Goal: Task Accomplishment & Management: Use online tool/utility

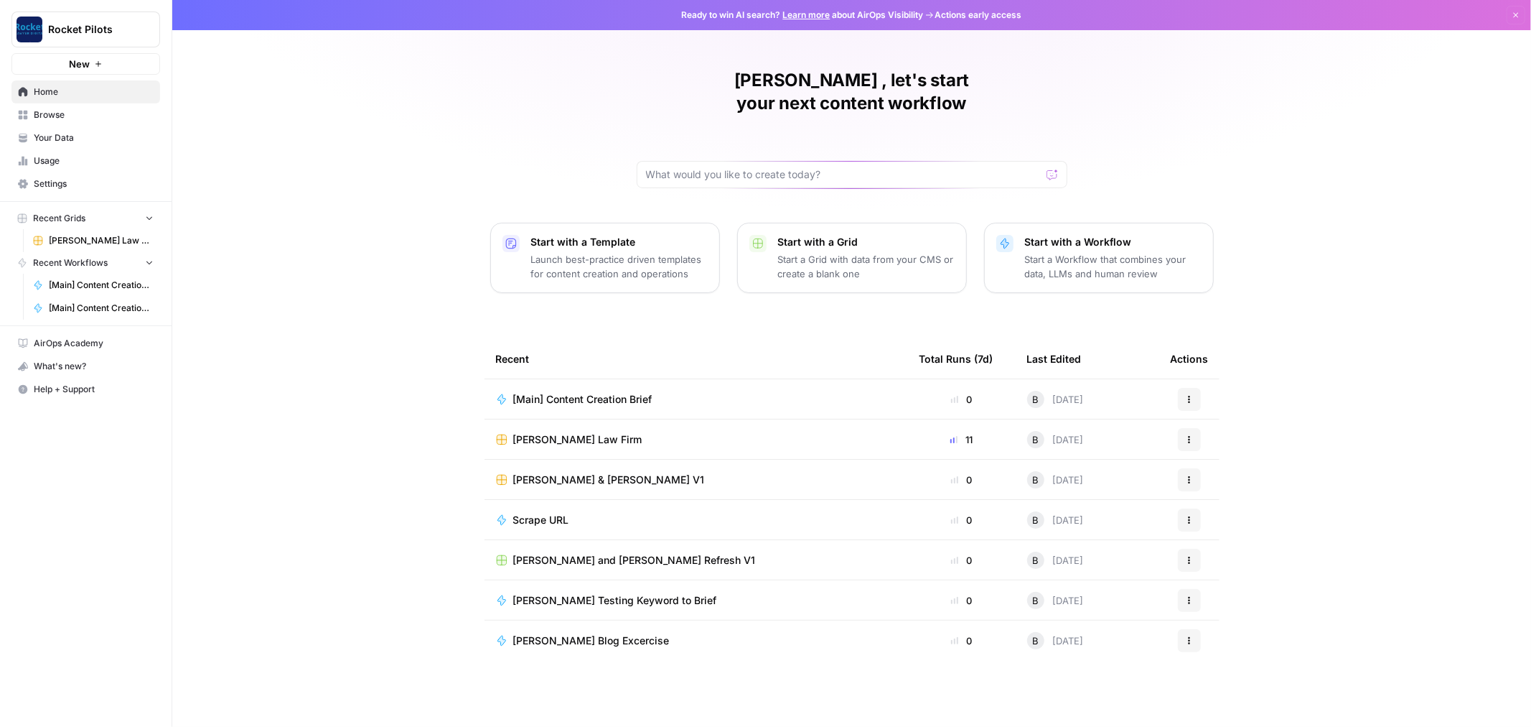
click at [518, 432] on span "[PERSON_NAME] Law Firm" at bounding box center [577, 439] width 129 height 14
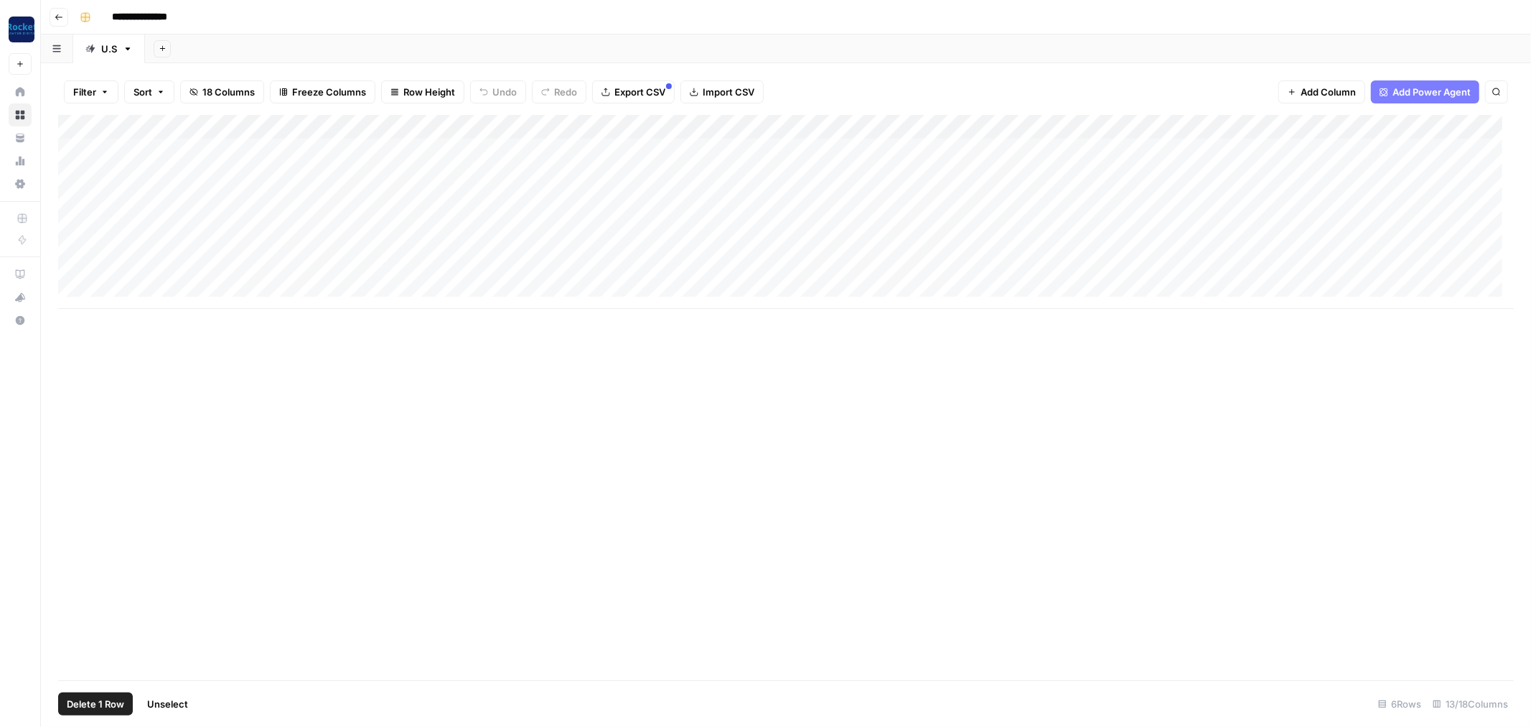
click at [68, 223] on div "Add Column" at bounding box center [786, 212] width 1456 height 194
drag, startPoint x: 73, startPoint y: 247, endPoint x: 79, endPoint y: 268, distance: 21.8
click at [73, 247] on div "Add Column" at bounding box center [786, 212] width 1456 height 194
click at [80, 270] on div "Add Column" at bounding box center [786, 212] width 1456 height 194
click at [94, 701] on span "Delete 3 Rows" at bounding box center [99, 703] width 64 height 14
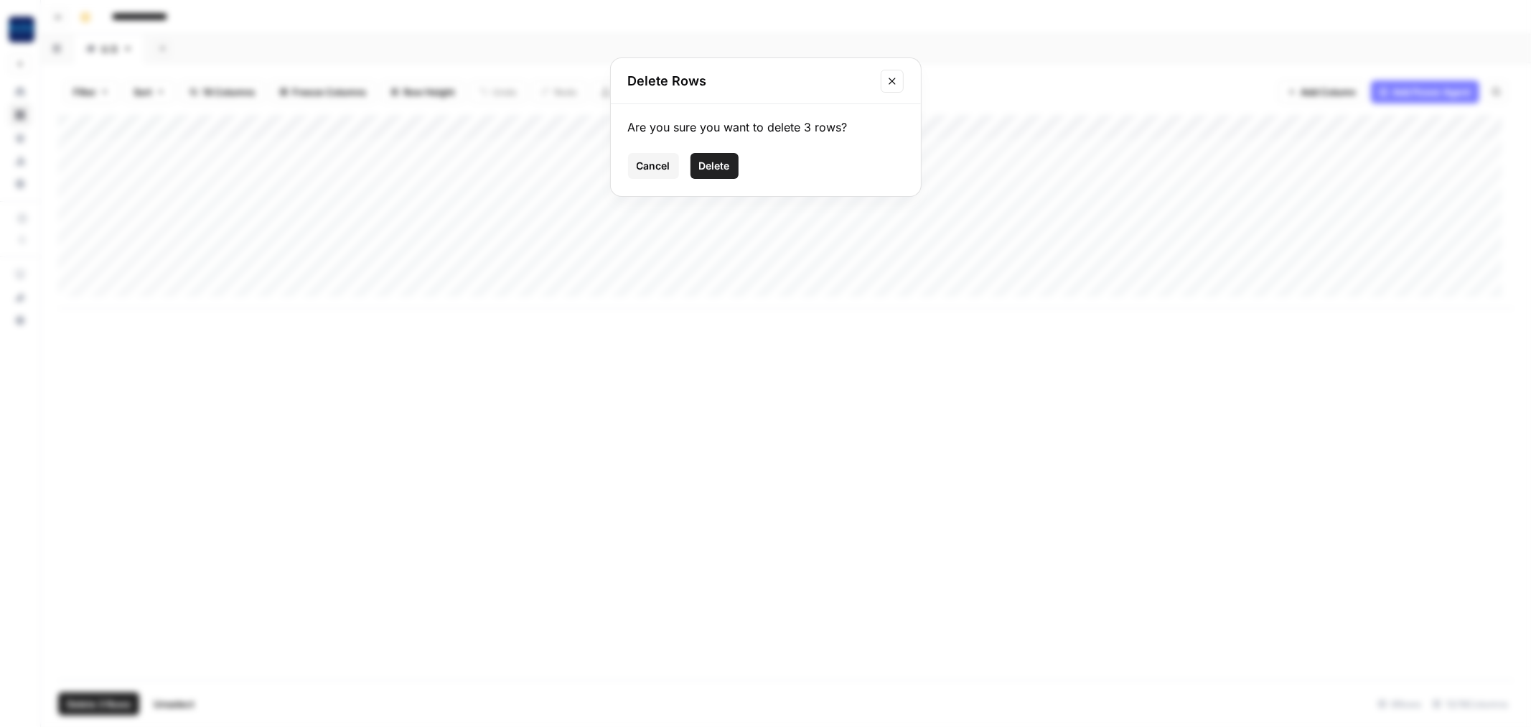
click at [713, 156] on button "Delete" at bounding box center [715, 166] width 48 height 26
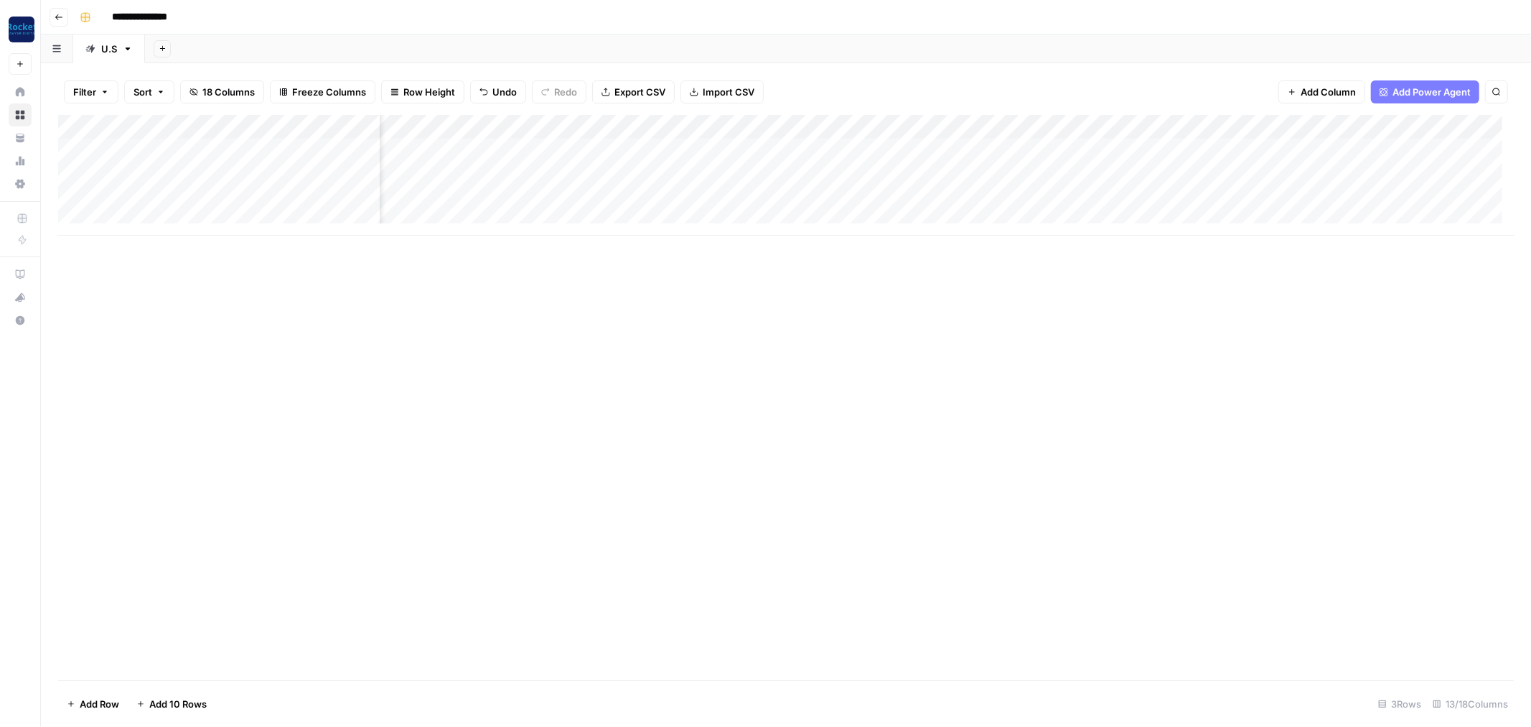
scroll to position [0, 574]
click at [1145, 149] on div "Add Column" at bounding box center [786, 175] width 1456 height 121
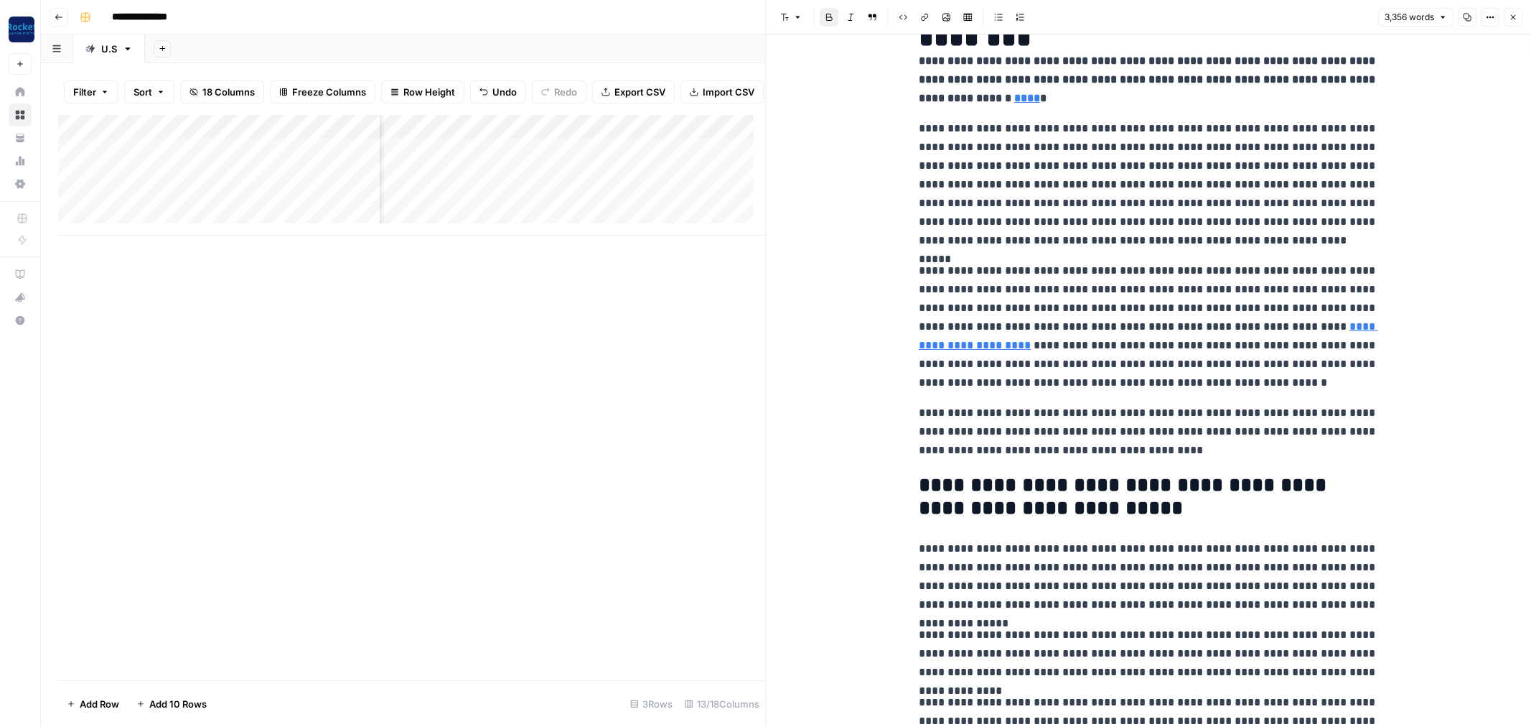
scroll to position [159, 0]
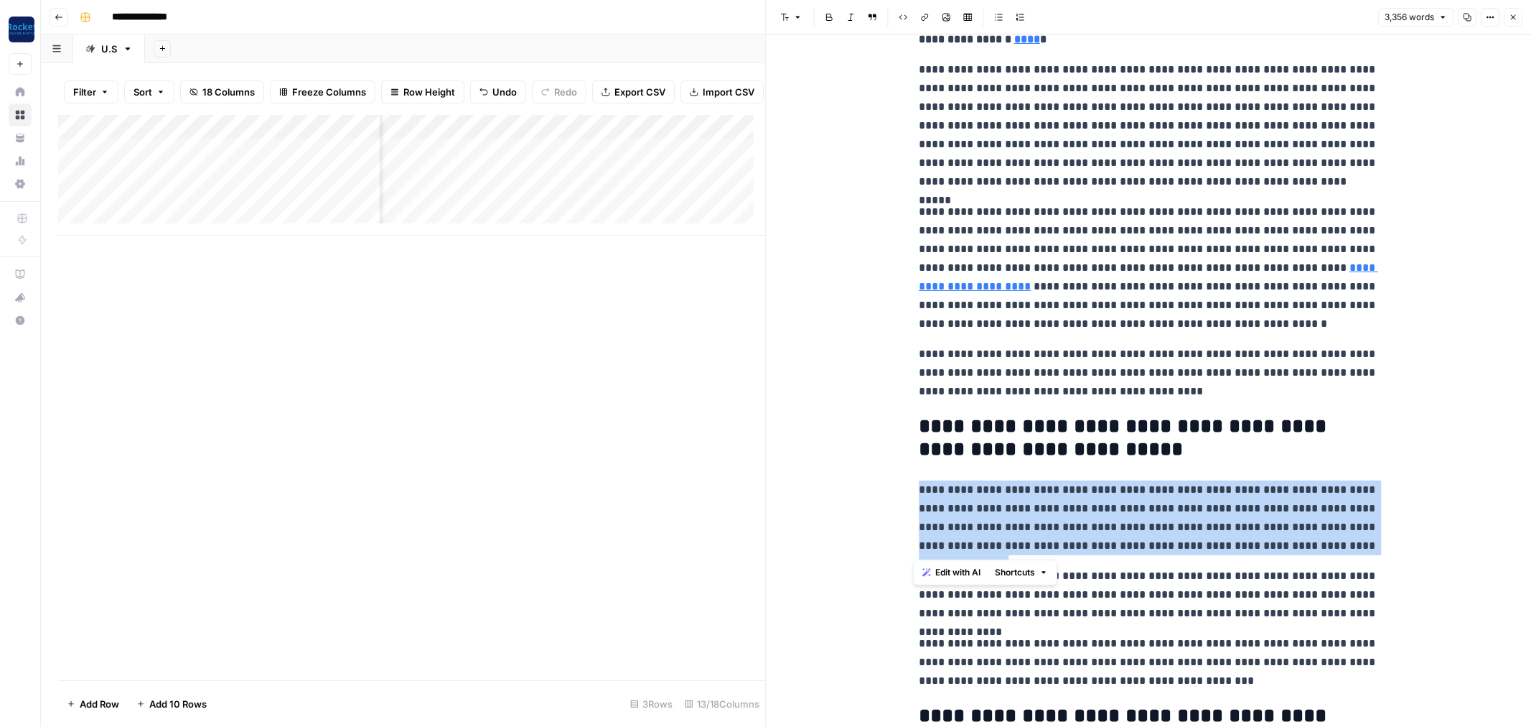
drag, startPoint x: 908, startPoint y: 490, endPoint x: 1334, endPoint y: 540, distance: 428.7
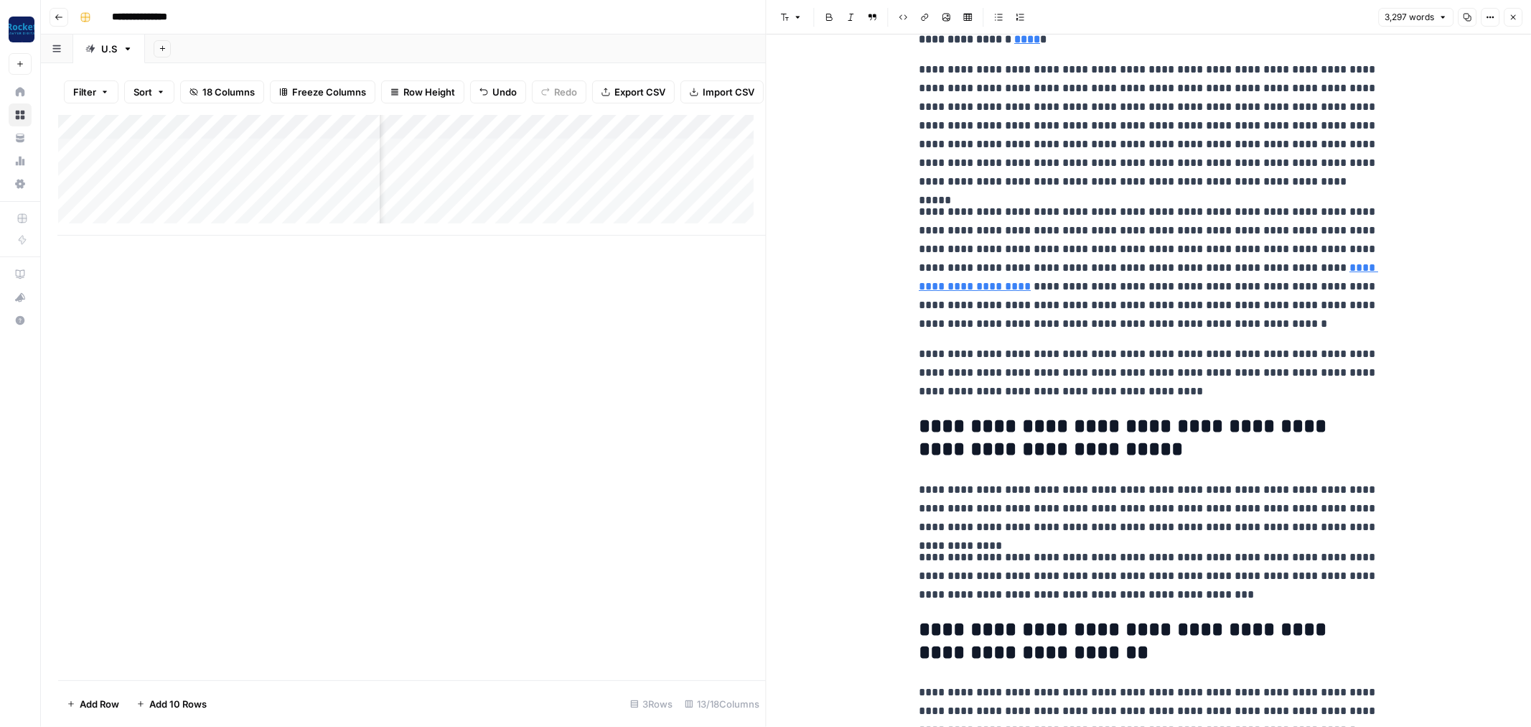
drag, startPoint x: 668, startPoint y: 289, endPoint x: 561, endPoint y: 253, distance: 112.8
click at [666, 289] on div "Add Column" at bounding box center [412, 397] width 708 height 565
drag, startPoint x: 548, startPoint y: 183, endPoint x: 585, endPoint y: 183, distance: 37.3
click at [549, 183] on div "Add Column" at bounding box center [412, 175] width 708 height 121
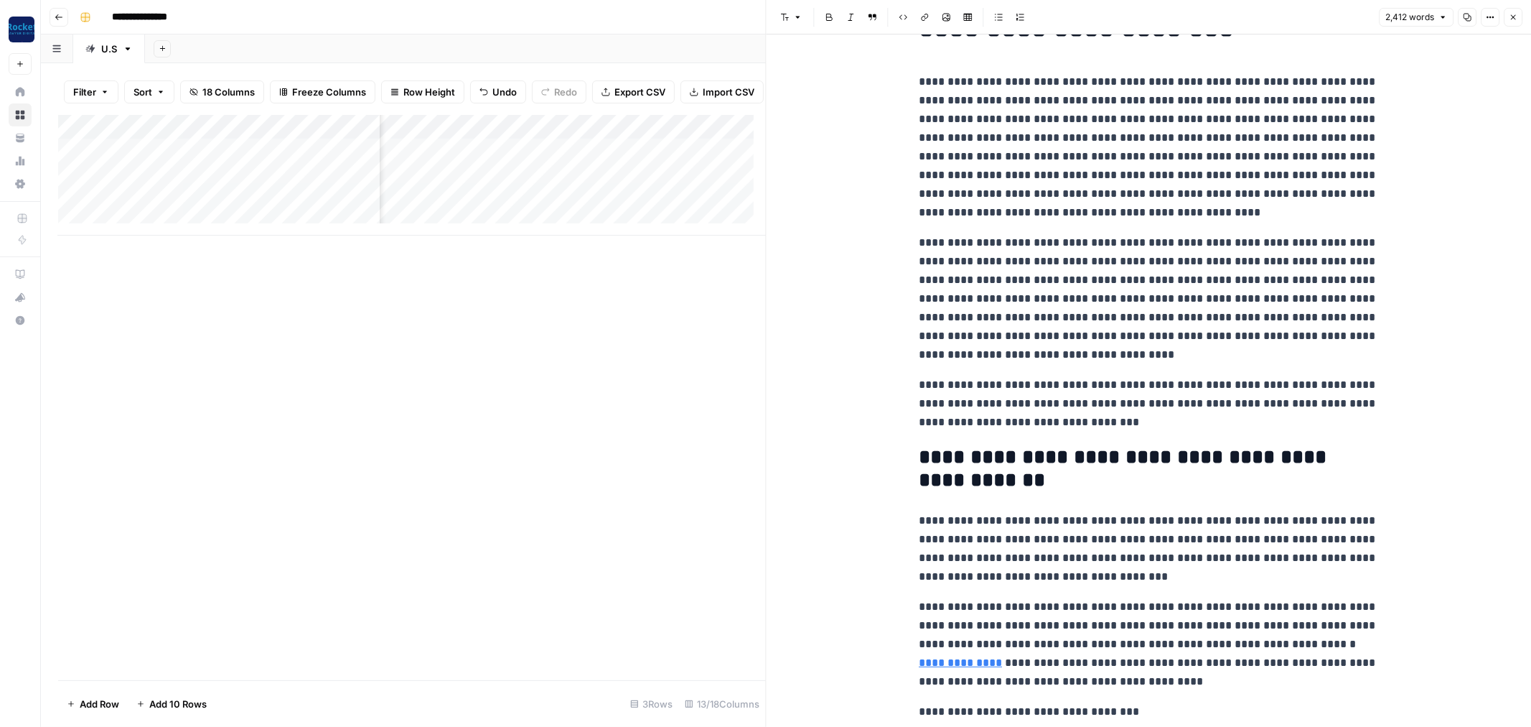
scroll to position [159, 0]
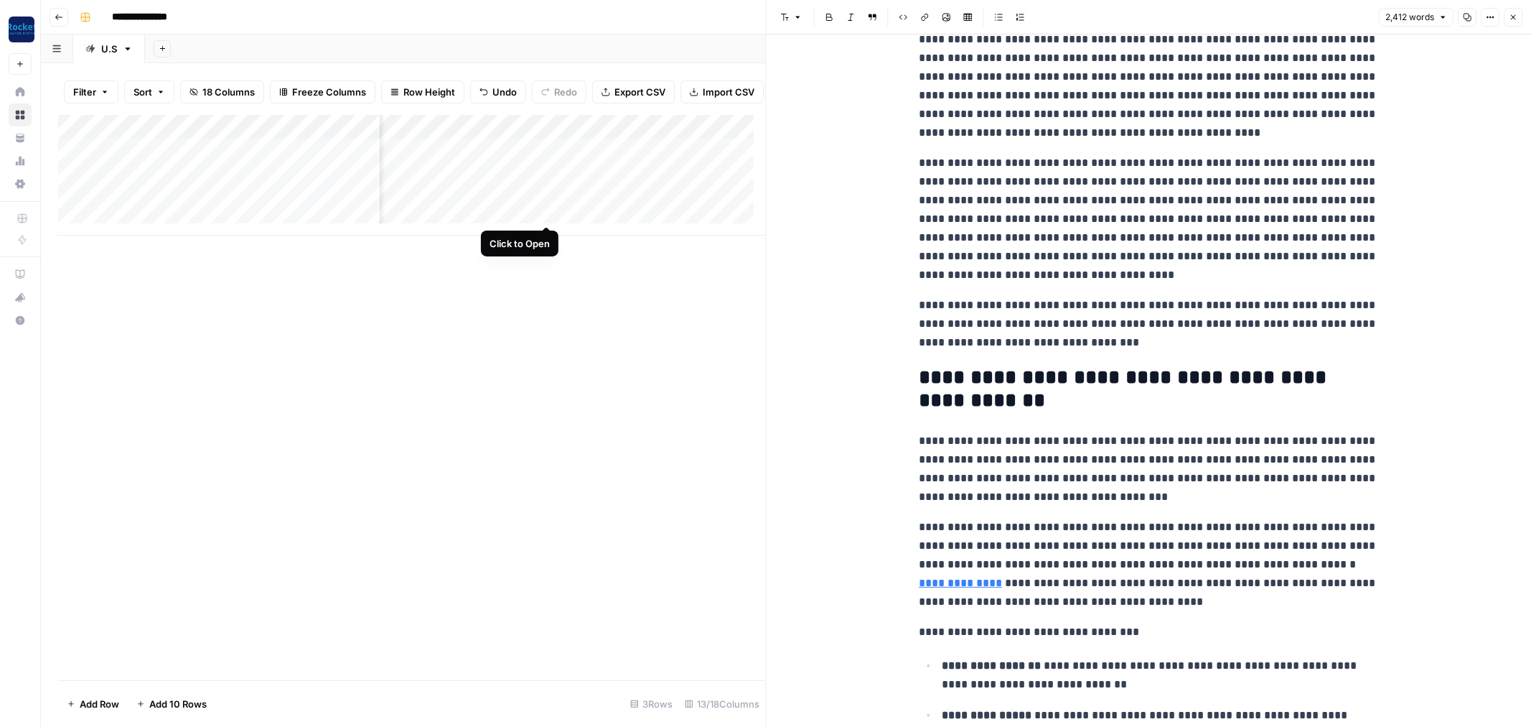
click at [543, 212] on div "Add Column" at bounding box center [412, 175] width 708 height 121
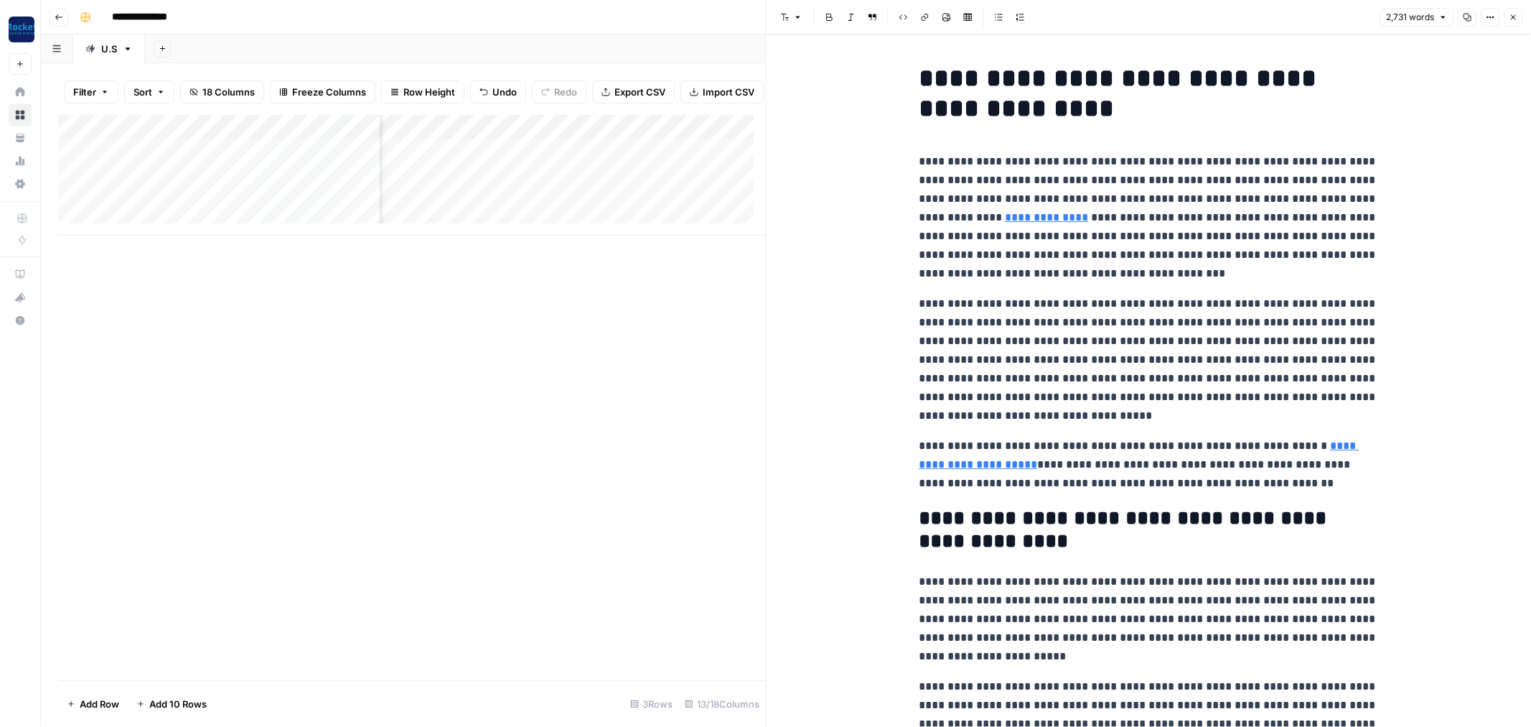
scroll to position [159, 0]
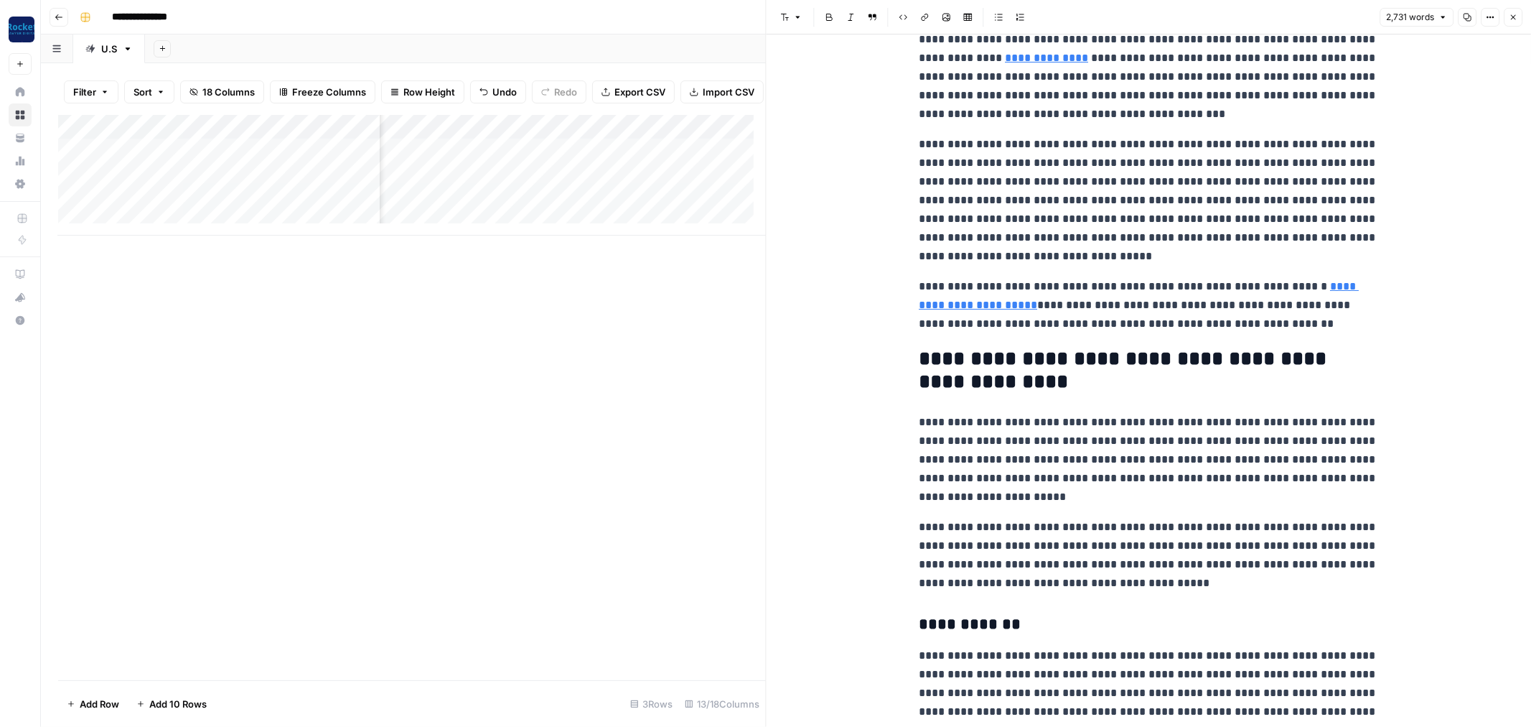
click at [919, 360] on h2 "**********" at bounding box center [1148, 370] width 459 height 46
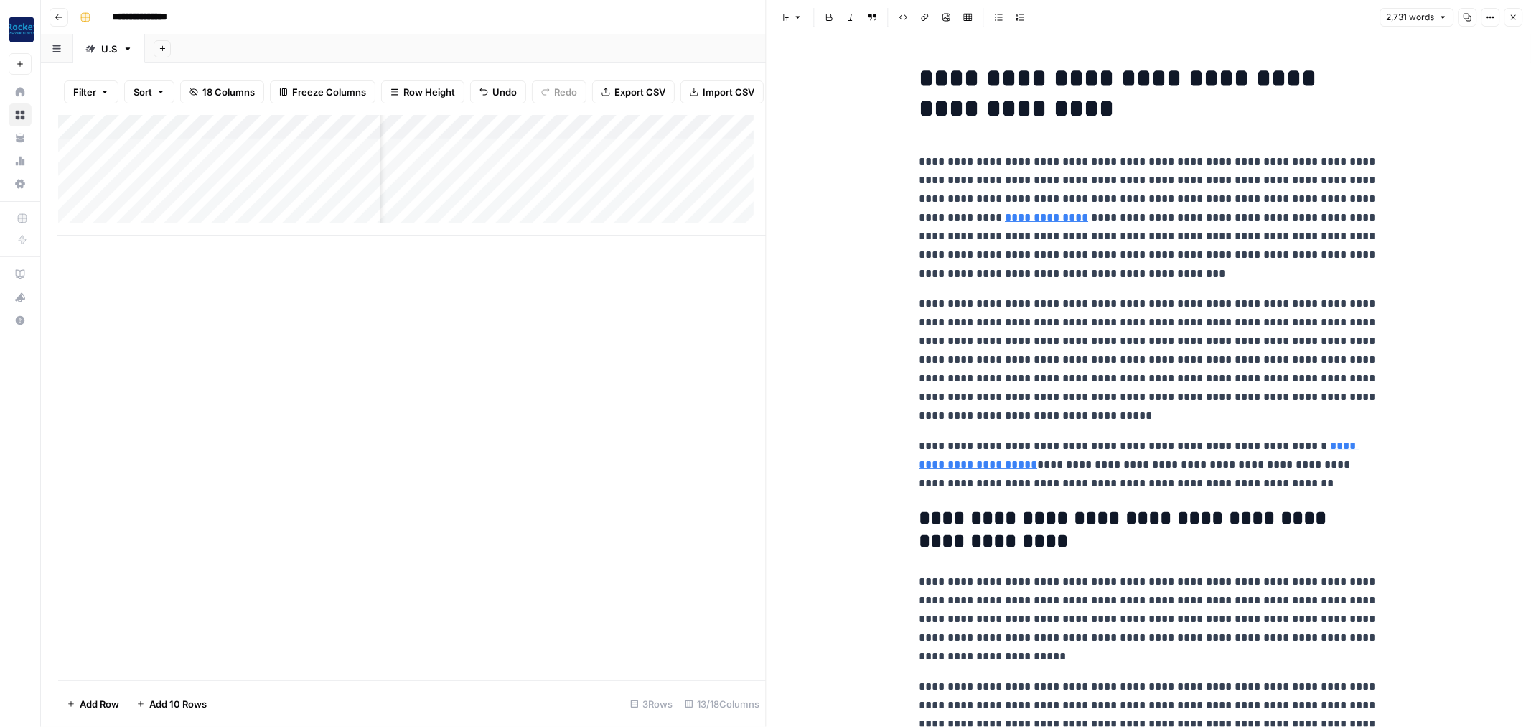
drag, startPoint x: 913, startPoint y: 518, endPoint x: 900, endPoint y: 518, distance: 12.2
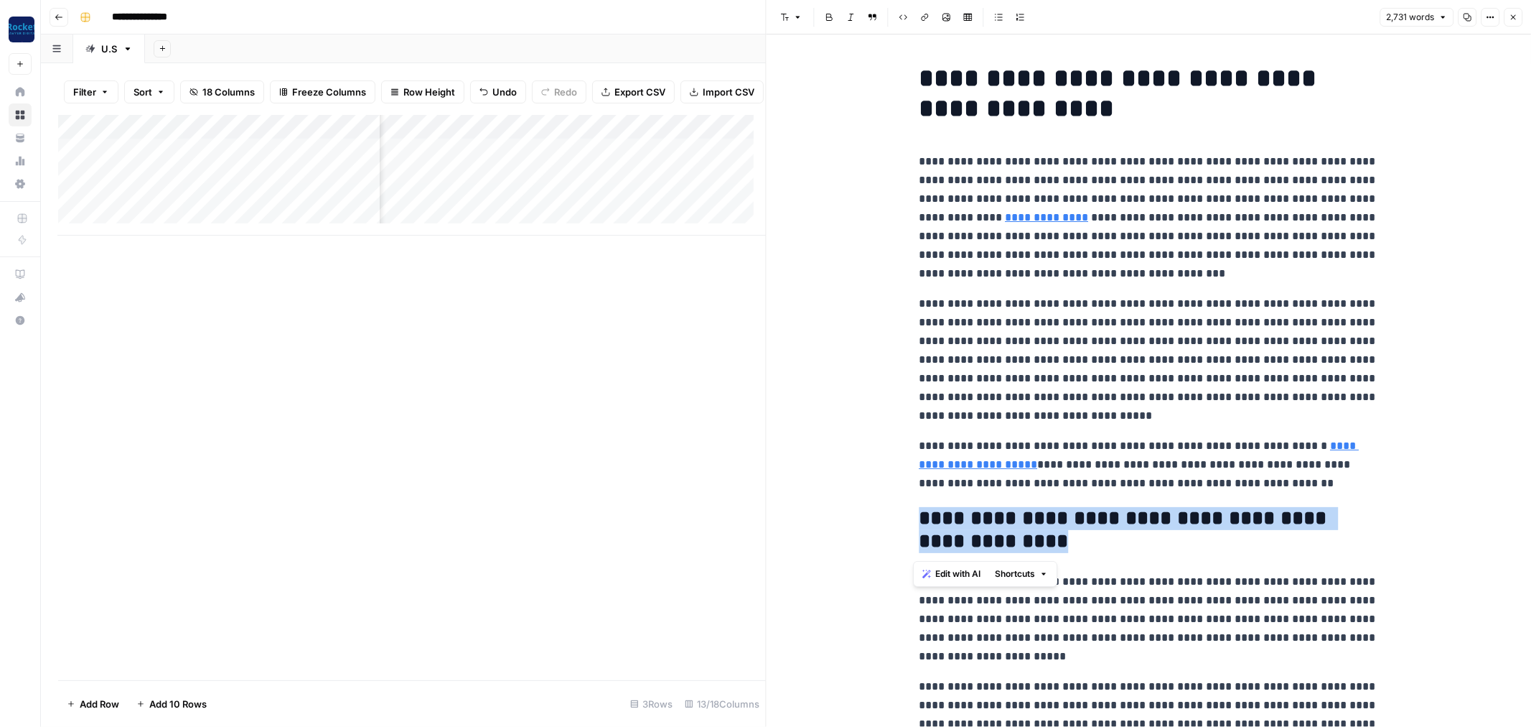
drag, startPoint x: 921, startPoint y: 518, endPoint x: 1060, endPoint y: 535, distance: 139.5
click at [1060, 535] on h2 "**********" at bounding box center [1148, 530] width 459 height 46
click at [801, 18] on icon "button" at bounding box center [798, 17] width 9 height 9
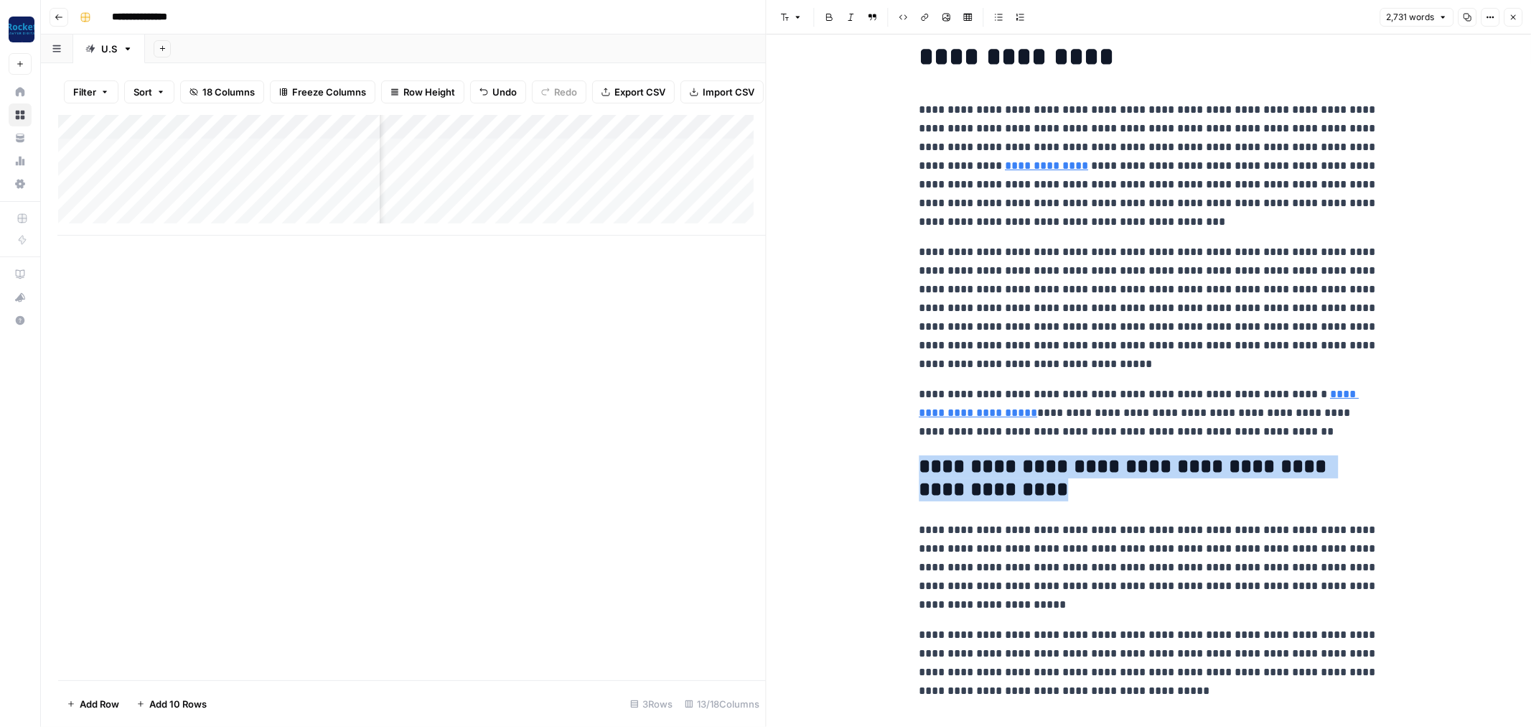
scroll to position [80, 0]
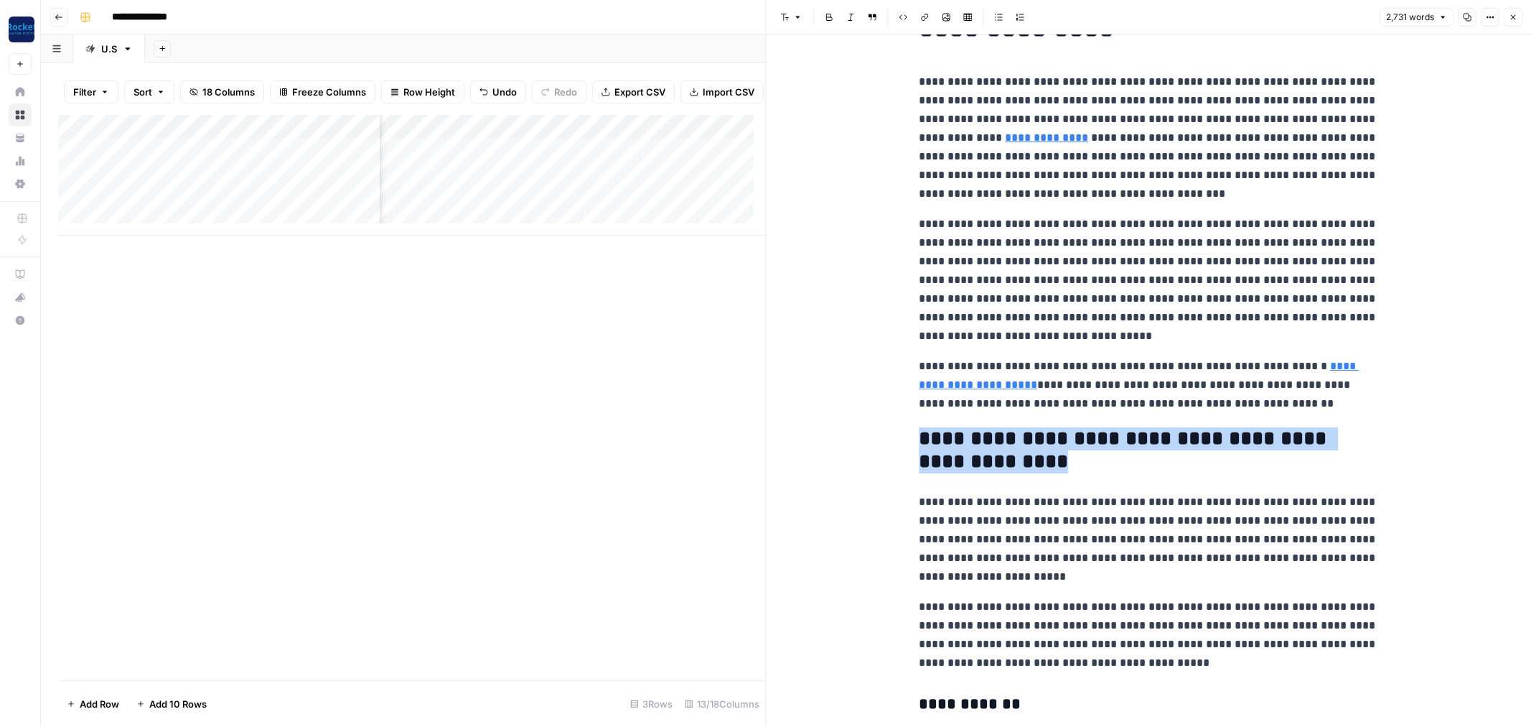
drag, startPoint x: 912, startPoint y: 426, endPoint x: 1200, endPoint y: 670, distance: 378.0
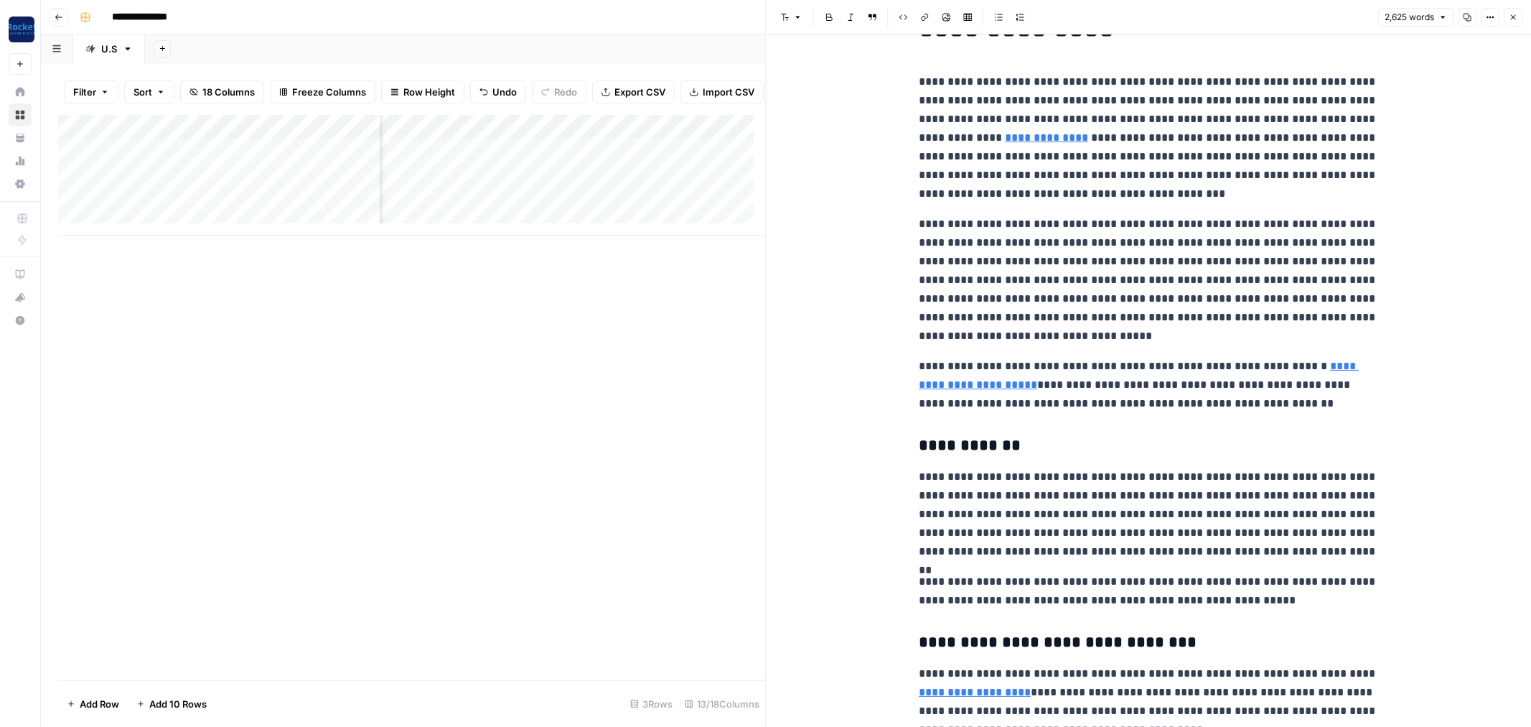
click at [799, 17] on icon "button" at bounding box center [798, 18] width 4 height 2
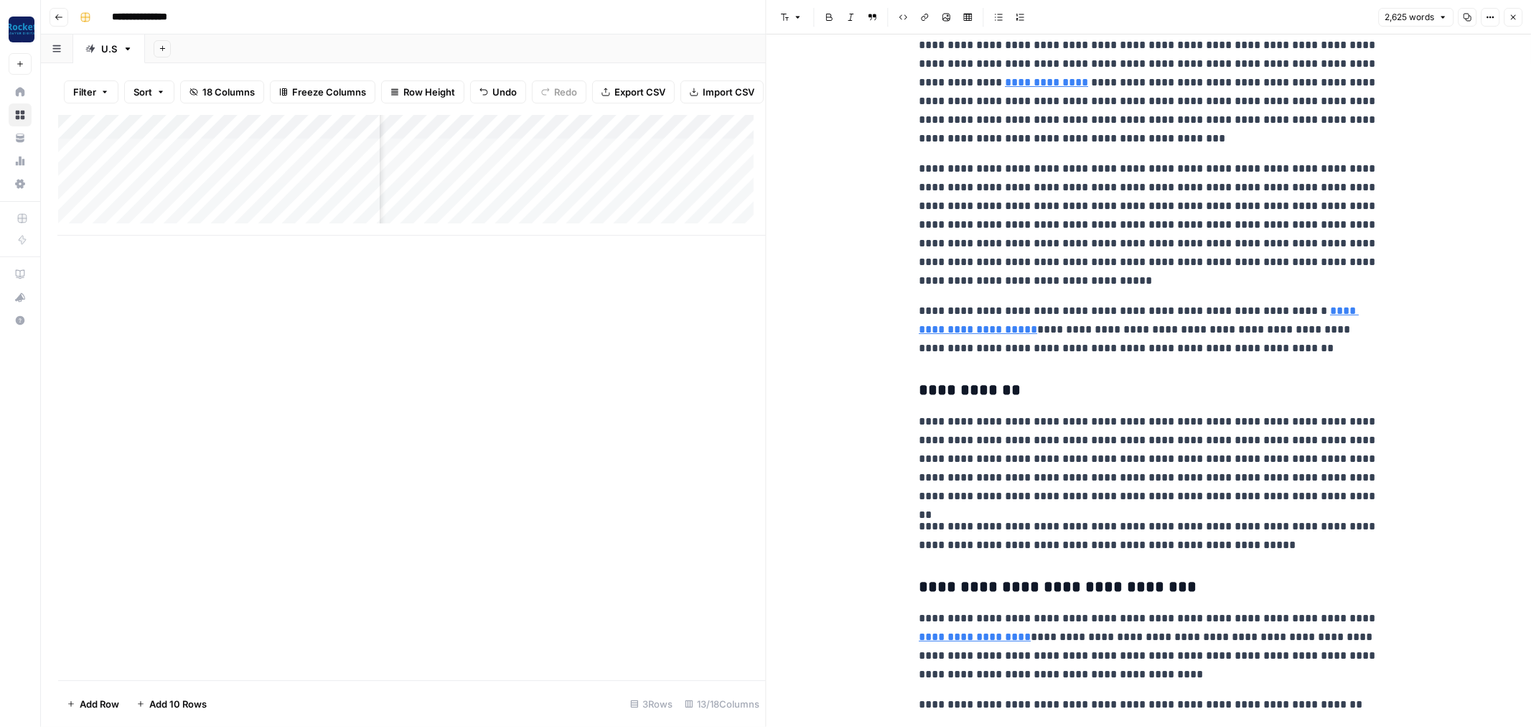
scroll to position [239, 0]
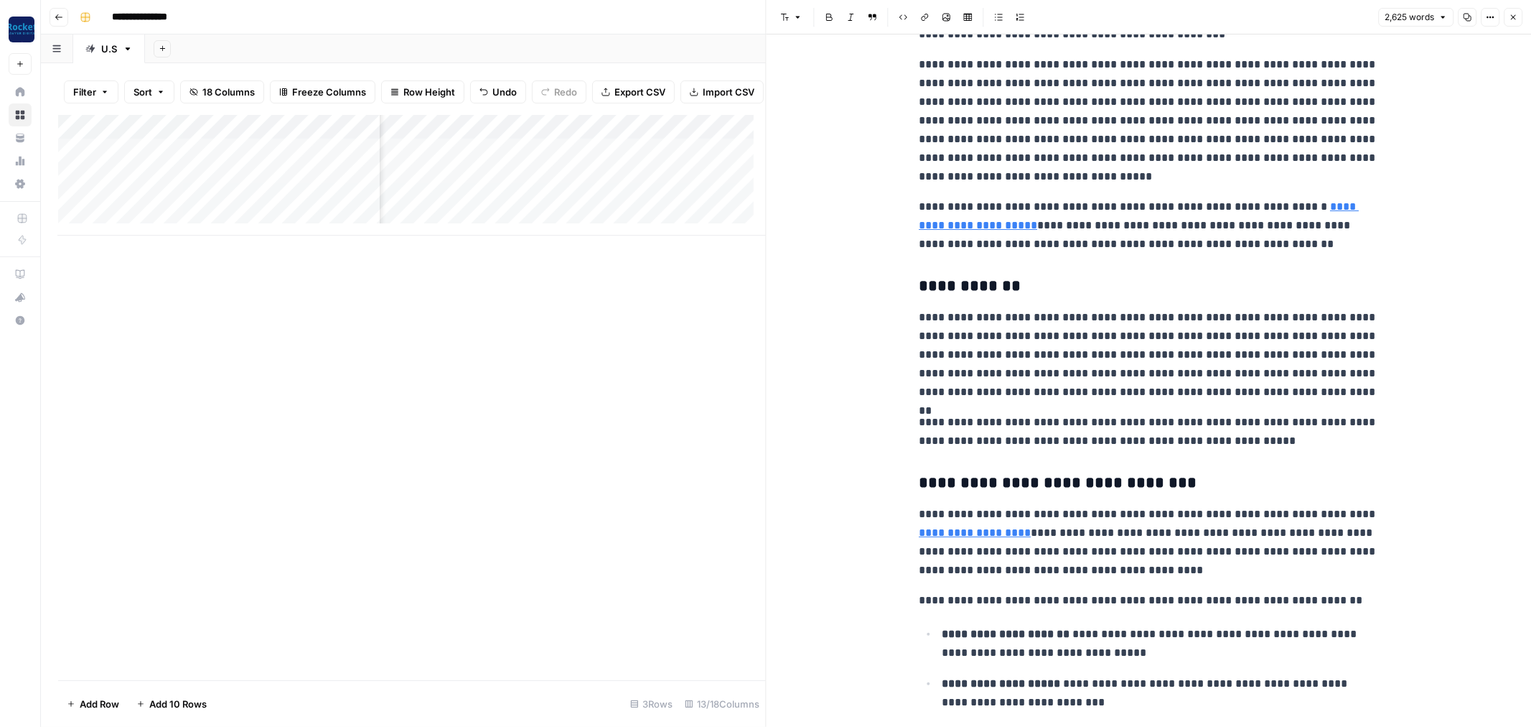
click at [798, 19] on icon "button" at bounding box center [798, 17] width 9 height 9
click at [807, 98] on span "heading 2" at bounding box center [837, 92] width 69 height 17
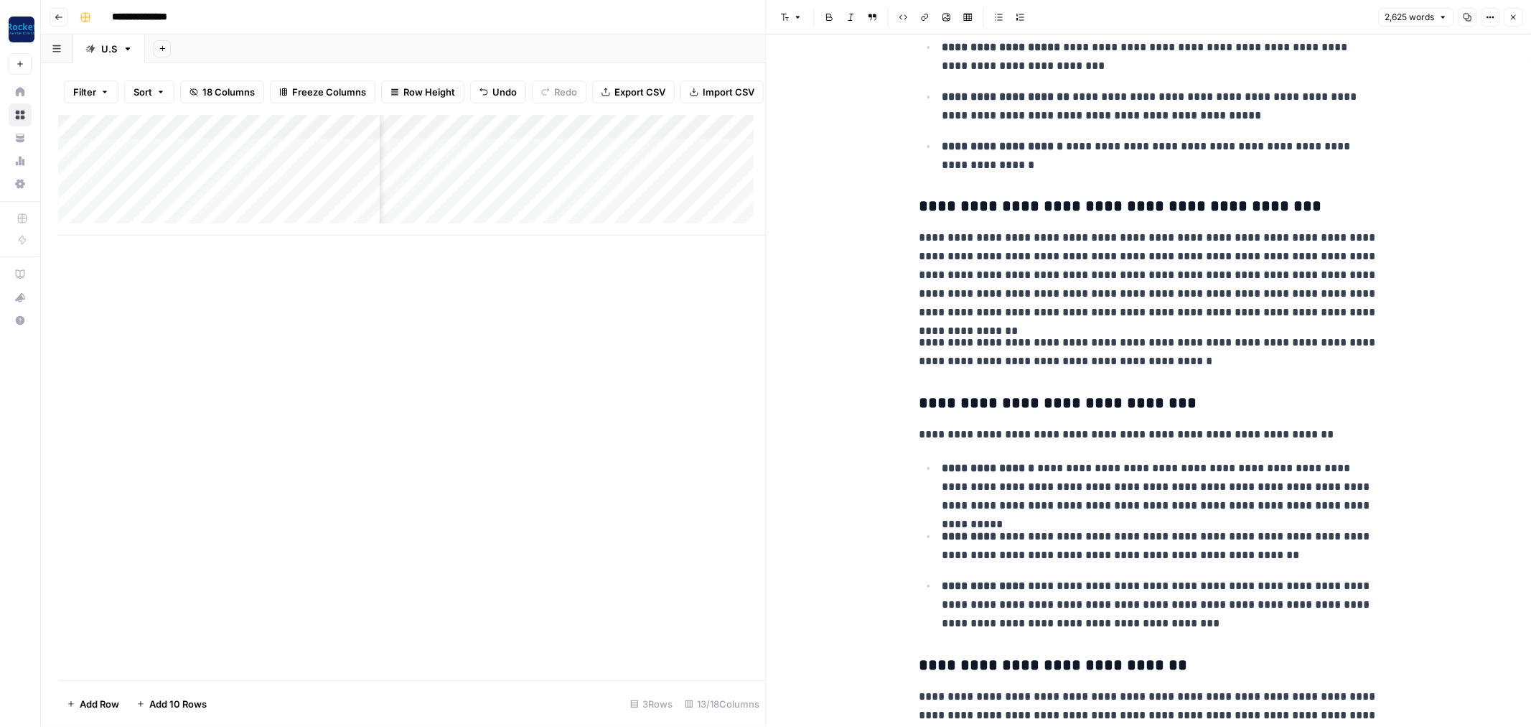
scroll to position [1037, 0]
